Goal: Task Accomplishment & Management: Complete application form

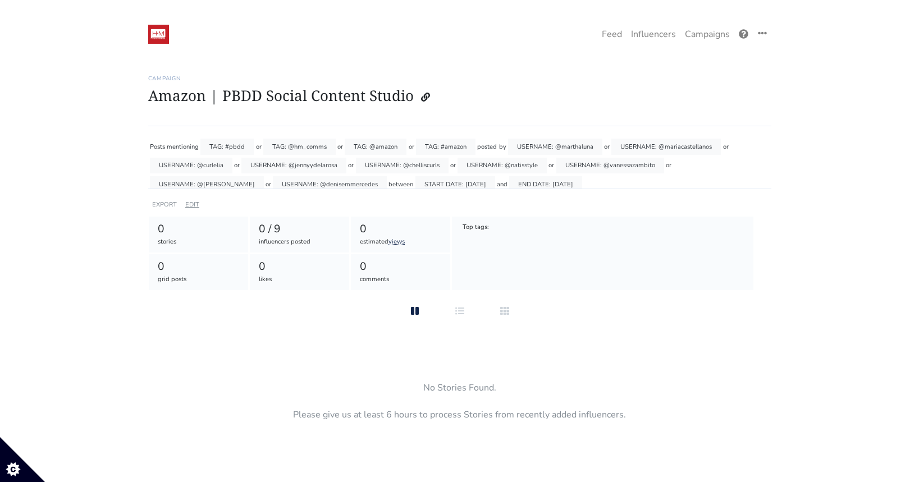
click at [194, 200] on link "EDIT" at bounding box center [192, 204] width 14 height 8
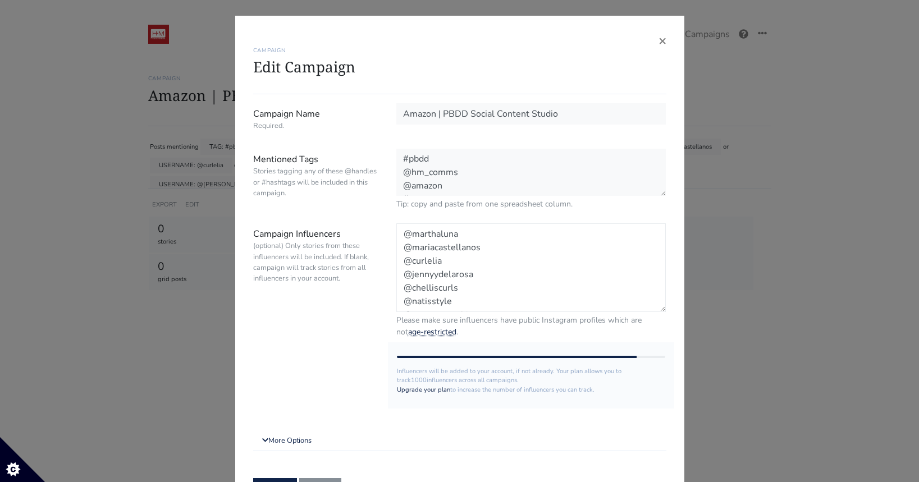
drag, startPoint x: 510, startPoint y: 302, endPoint x: 401, endPoint y: 261, distance: 116.2
click at [401, 261] on textarea "@marthaluna @mariacastellanos @curlelia @jennyydelarosa @chelliscurls @natissty…" at bounding box center [531, 268] width 270 height 89
paste textarea "carolejoseph"
paste textarea "peopleenespanol"
paste textarea "elespecialitousa"
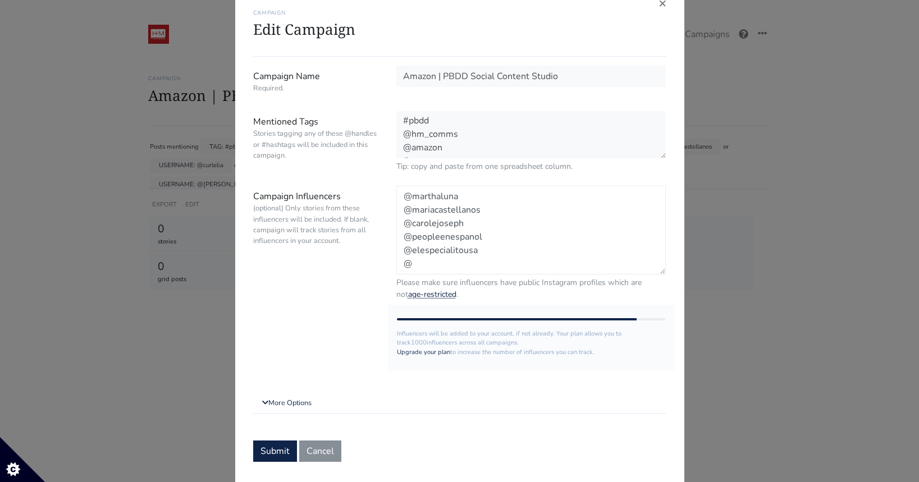
scroll to position [62, 0]
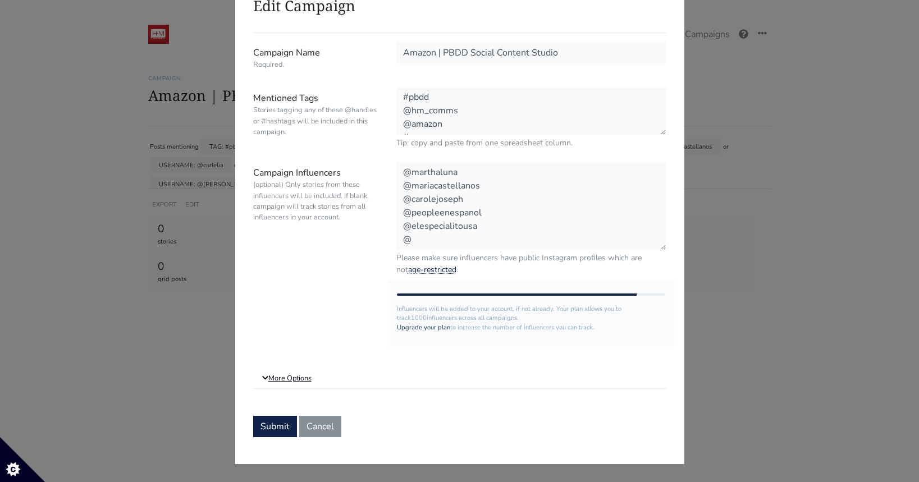
click at [302, 379] on link "More Options" at bounding box center [459, 379] width 413 height 20
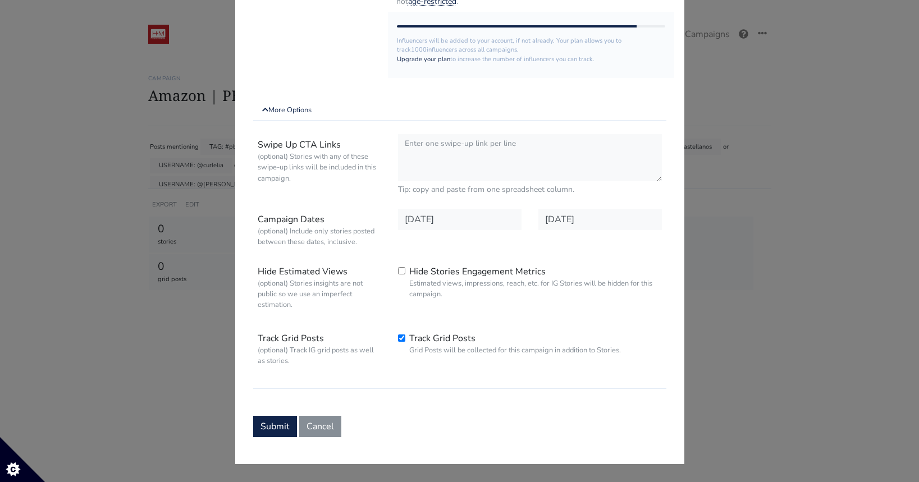
scroll to position [0, 0]
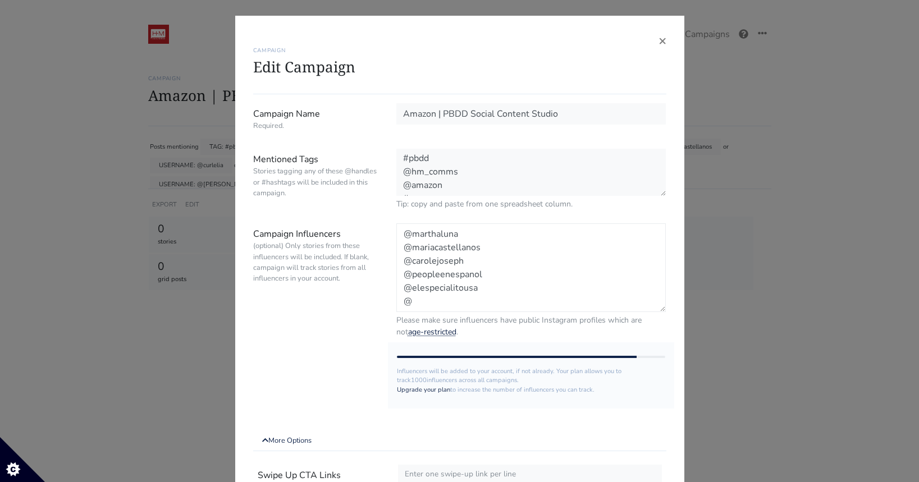
click at [440, 297] on textarea "@marthaluna @mariacastellanos @curlelia @jennyydelarosa @chelliscurls @natissty…" at bounding box center [531, 268] width 270 height 89
paste textarea "mi.ro.x7"
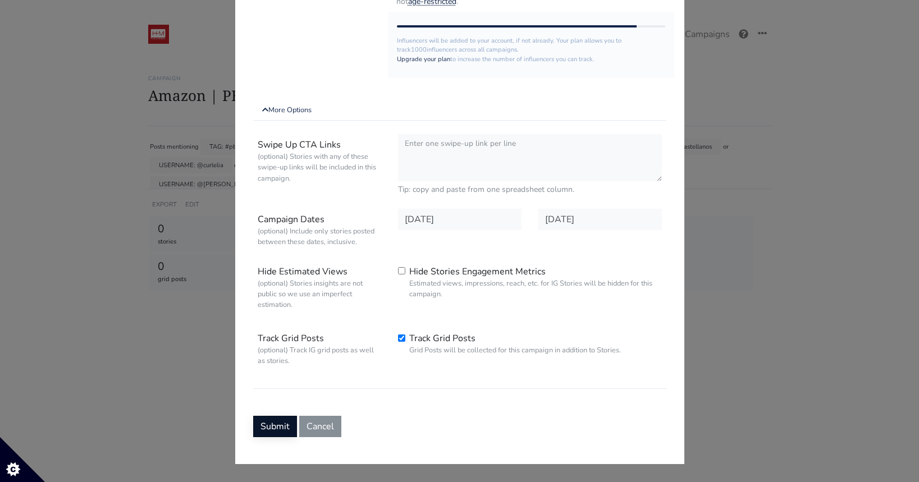
type textarea "@marthaluna @mariacastellanos @carolejoseph @peopleenespanol @elespecialitousa …"
click at [262, 431] on button "Submit" at bounding box center [275, 426] width 44 height 21
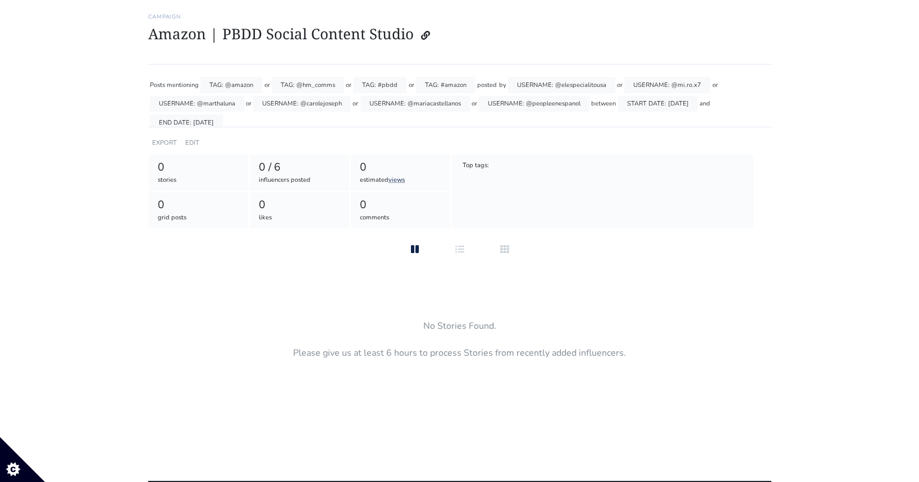
scroll to position [26, 0]
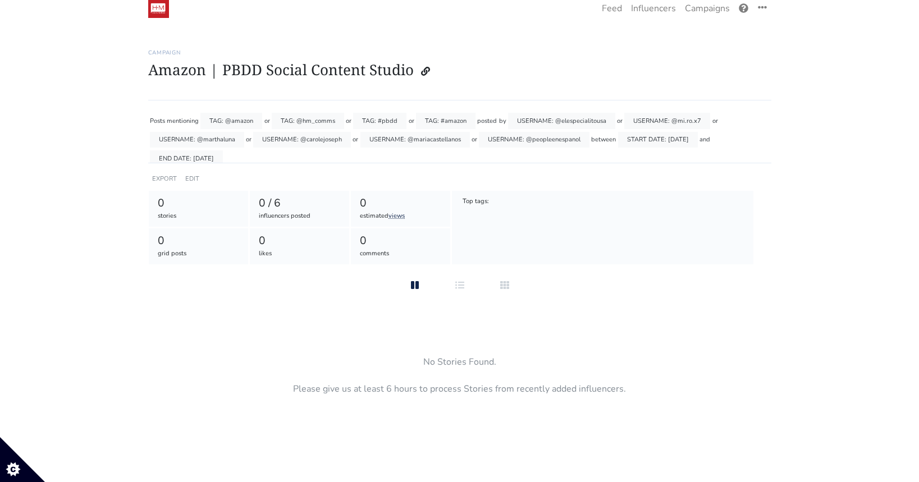
click at [576, 71] on h1 "Amazon | PBDD Social Content Studio" at bounding box center [459, 71] width 623 height 21
click at [422, 74] on icon at bounding box center [425, 71] width 9 height 9
click at [187, 176] on link "EDIT" at bounding box center [192, 179] width 14 height 8
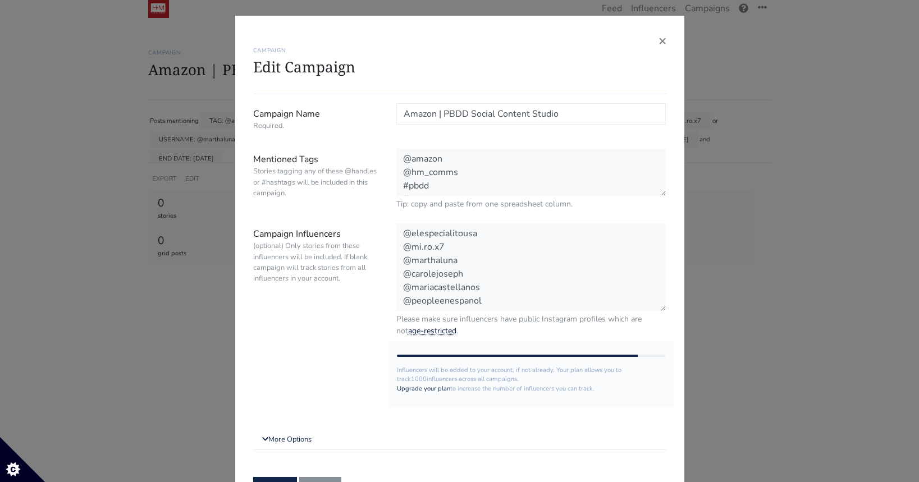
scroll to position [61, 0]
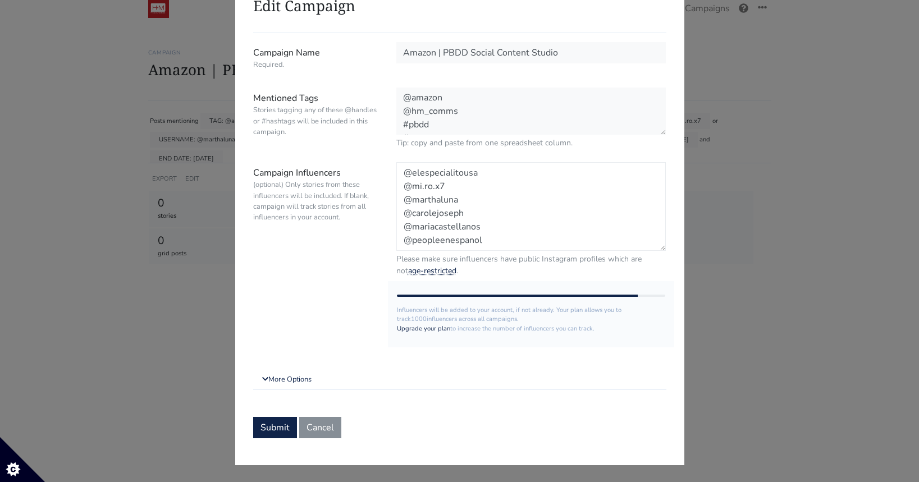
click at [498, 242] on textarea "@elespecialitousa @mi.ro.x7 @marthaluna @carolejoseph @mariacastellanos @people…" at bounding box center [531, 206] width 270 height 89
paste textarea "rafacores"
paste textarea "eldiariony"
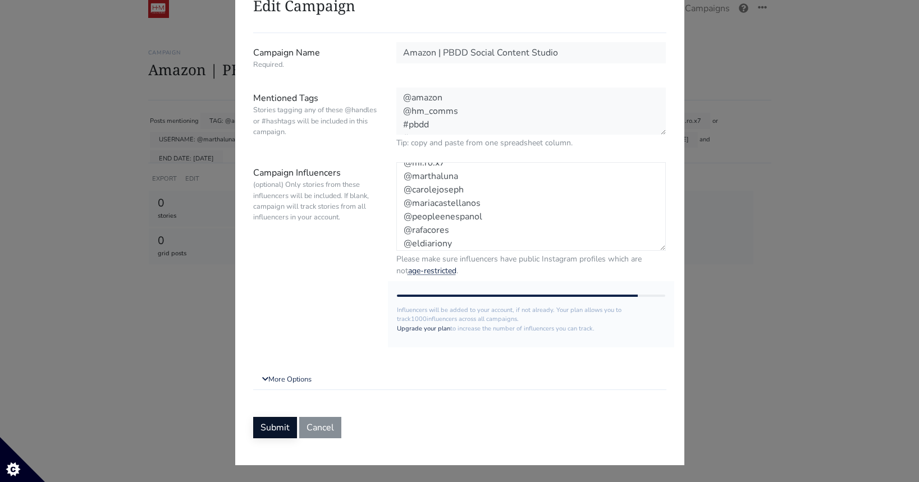
type textarea "@elespecialitousa @mi.ro.x7 @marthaluna @carolejoseph @mariacastellanos @people…"
click at [282, 422] on button "Submit" at bounding box center [275, 426] width 44 height 21
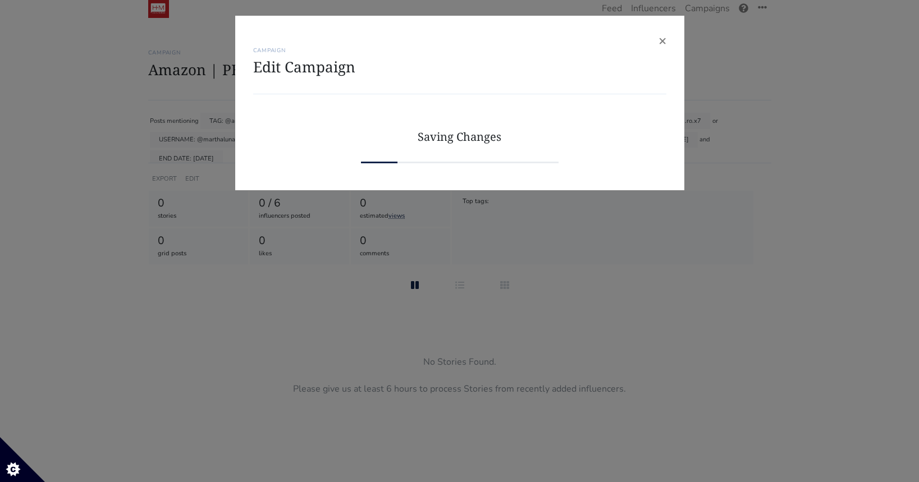
scroll to position [0, 0]
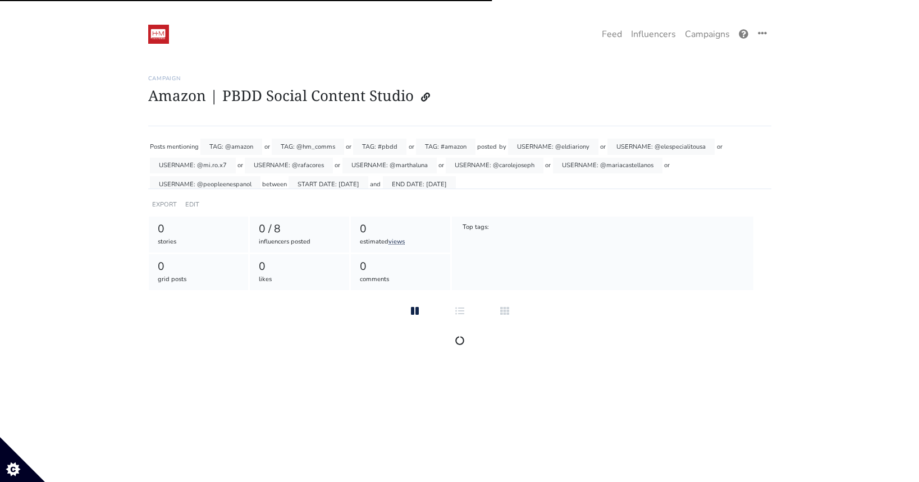
scroll to position [26, 0]
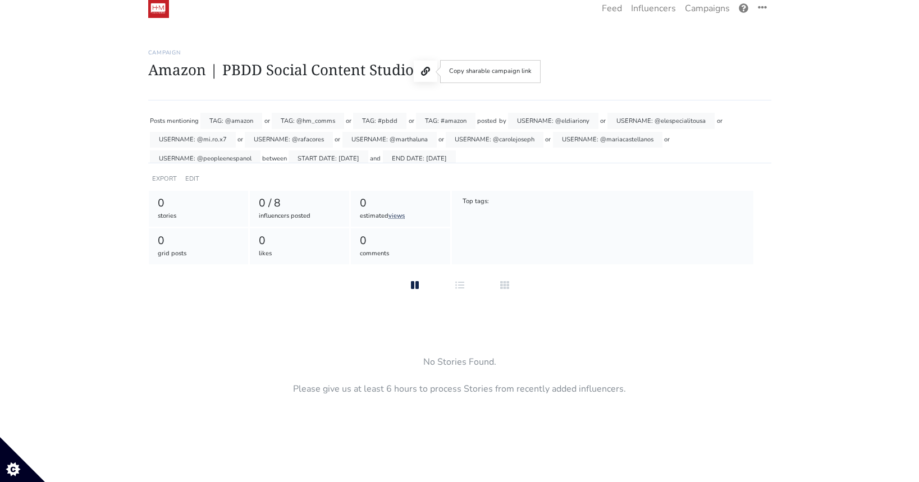
click at [418, 66] on button at bounding box center [426, 71] width 24 height 21
